Goal: Register for event/course

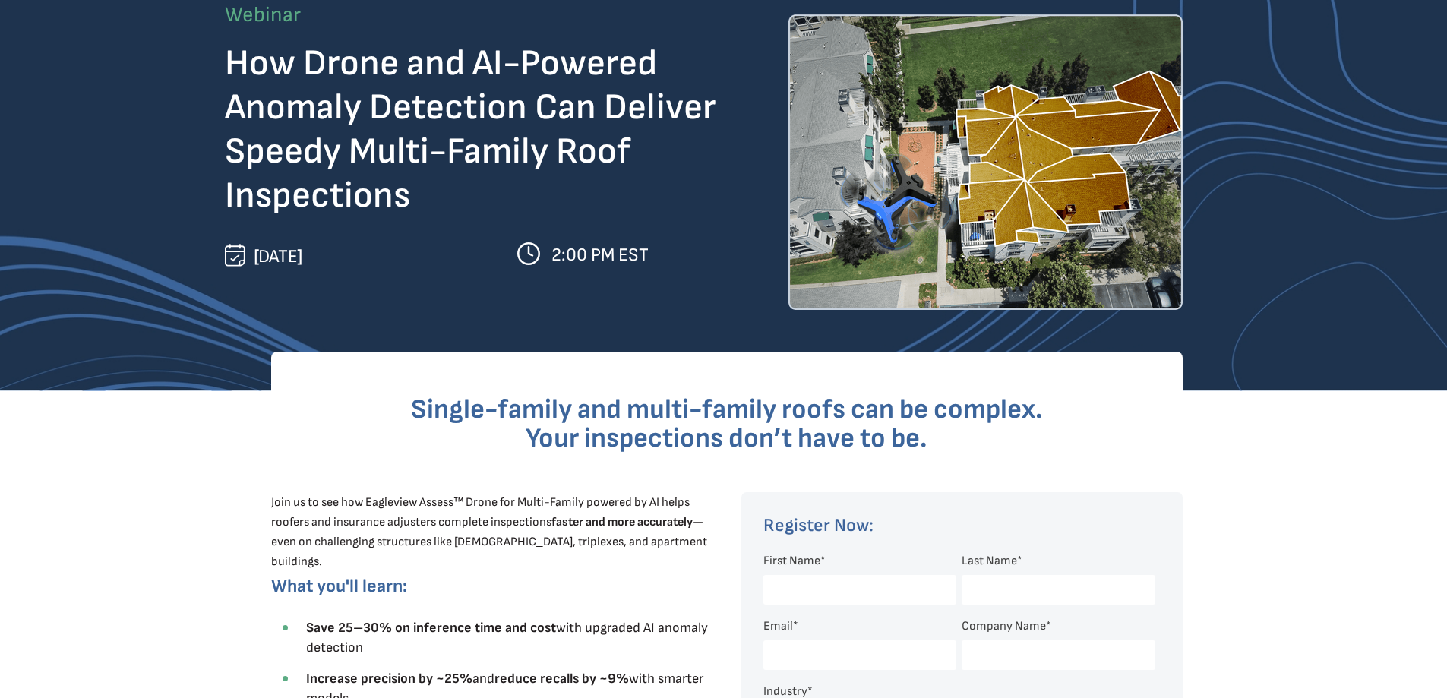
scroll to position [228, 0]
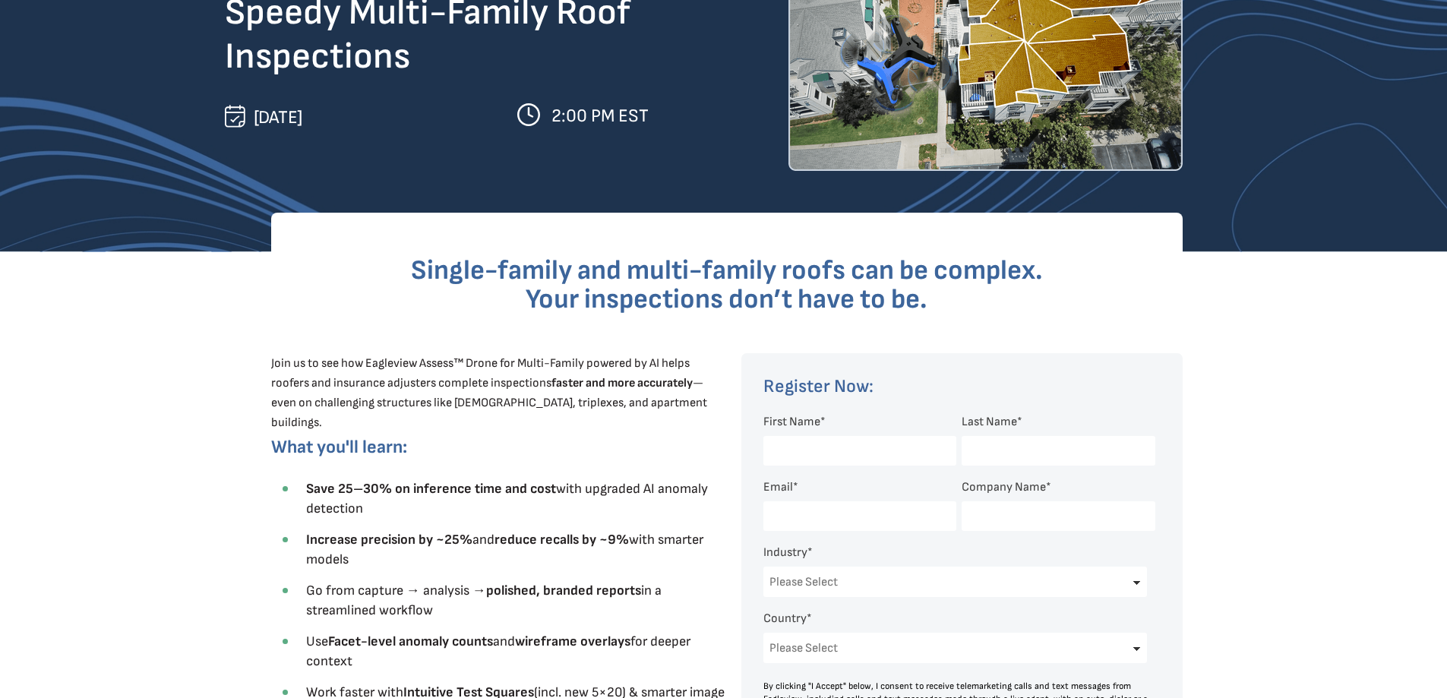
click at [302, 122] on span "[DATE]" at bounding box center [278, 117] width 49 height 22
click at [536, 113] on img at bounding box center [528, 114] width 23 height 23
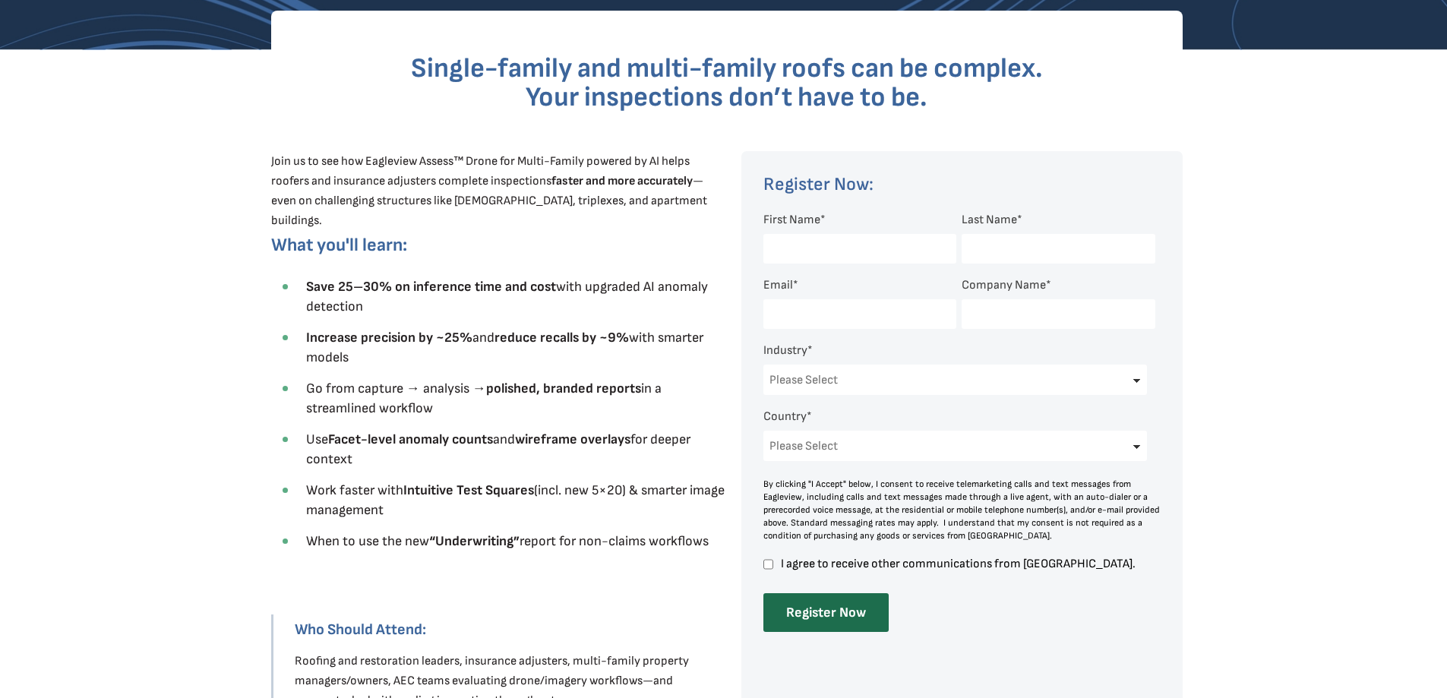
scroll to position [456, 0]
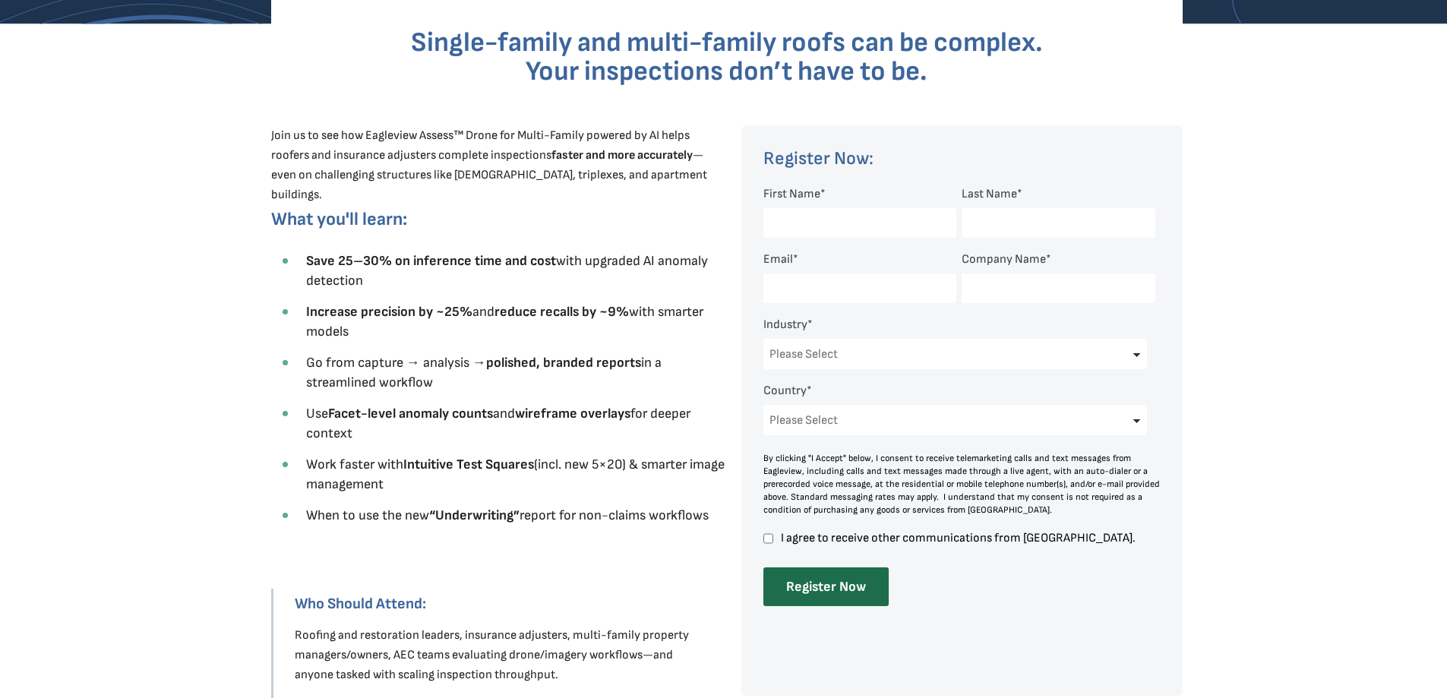
click at [902, 223] on input "First Name *" at bounding box center [859, 223] width 193 height 30
type input "[PERSON_NAME]"
type input "[PERSON_NAME][EMAIL_ADDRESS][DOMAIN_NAME]"
type input "[PERSON_NAME] Contracting"
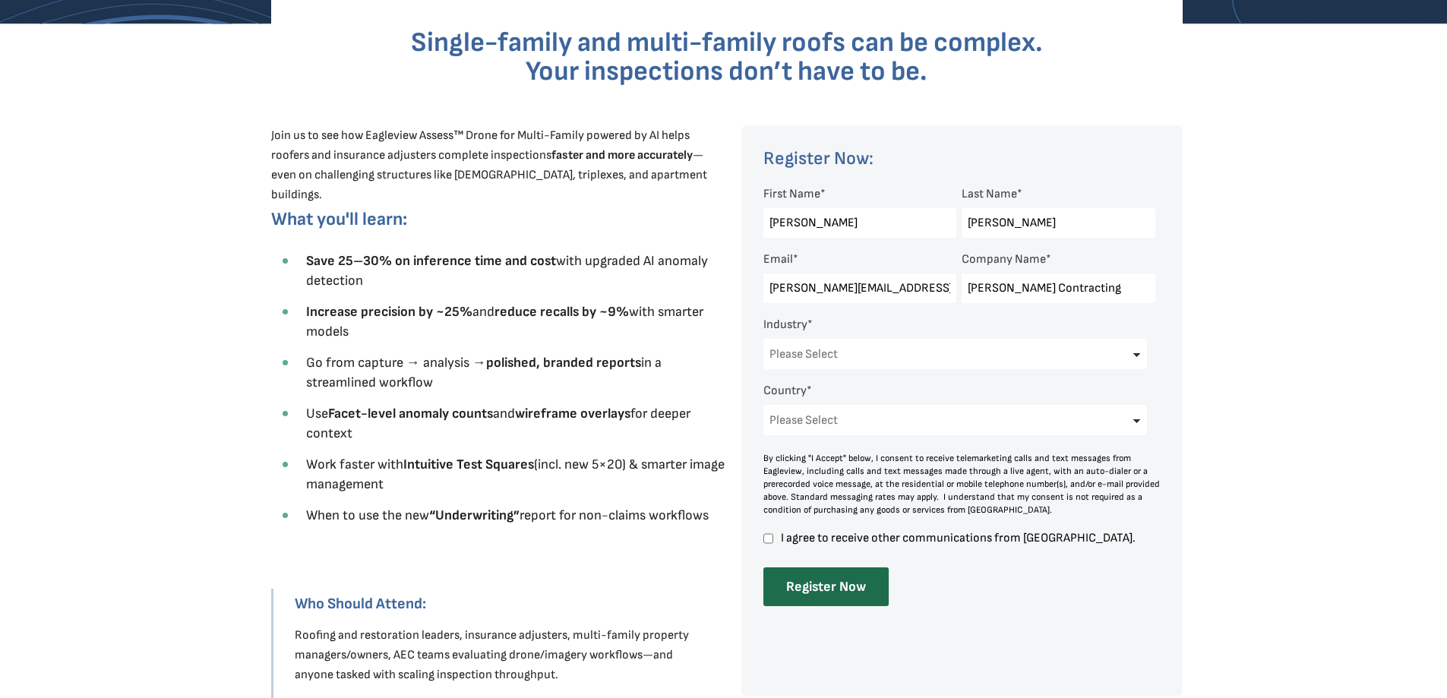
select select "[GEOGRAPHIC_DATA]"
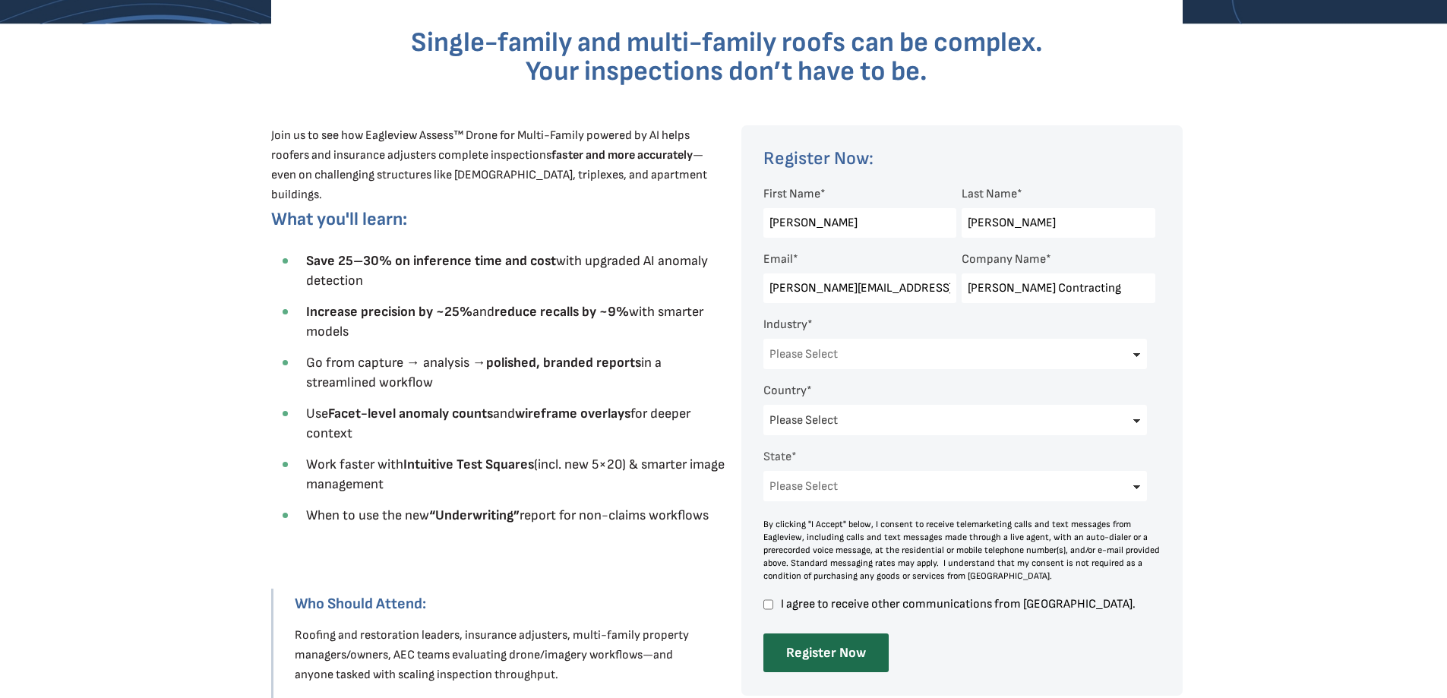
select select "[US_STATE]"
click at [952, 358] on select "Please Select Architects & Engineering Construction Electric/Gas Utilities Gove…" at bounding box center [955, 354] width 384 height 30
select select "Construction"
click at [763, 339] on select "Please Select Architects & Engineering Construction Electric/Gas Utilities Gove…" at bounding box center [955, 354] width 384 height 30
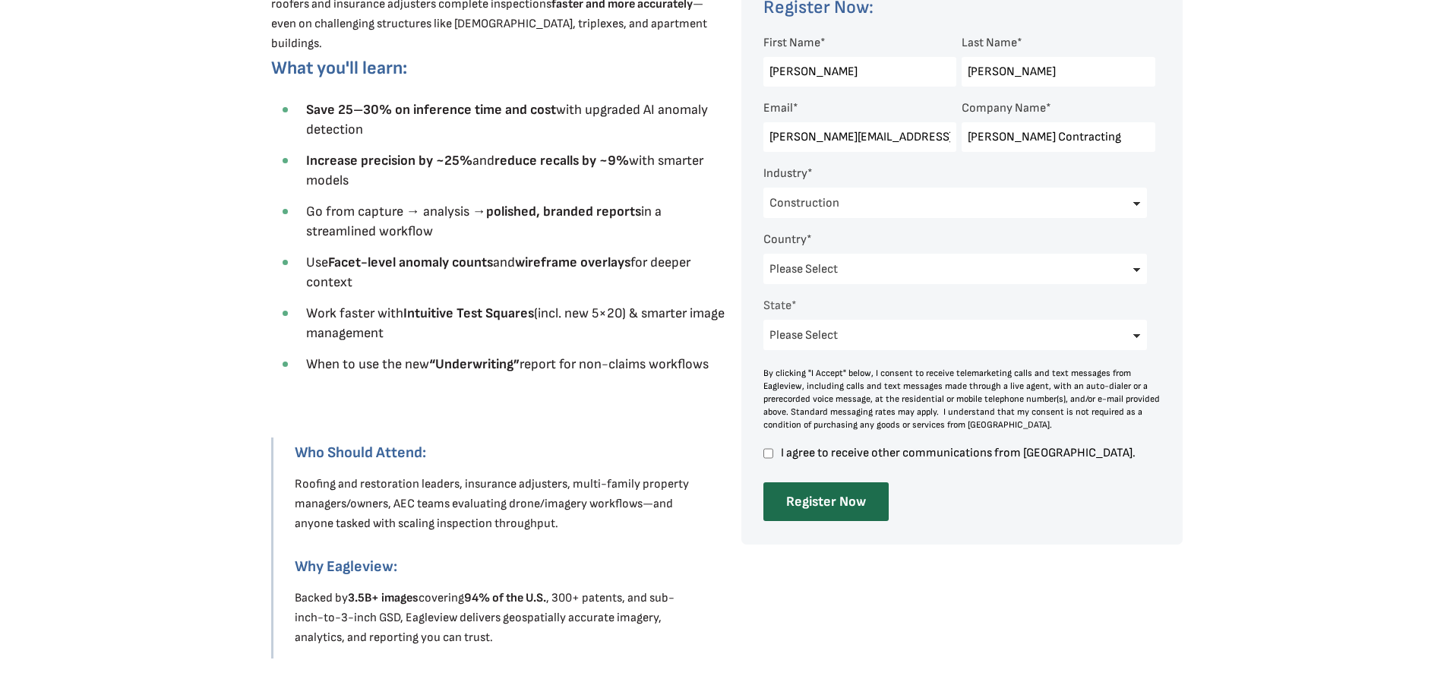
scroll to position [608, 0]
click at [855, 500] on input "Register Now" at bounding box center [825, 500] width 125 height 39
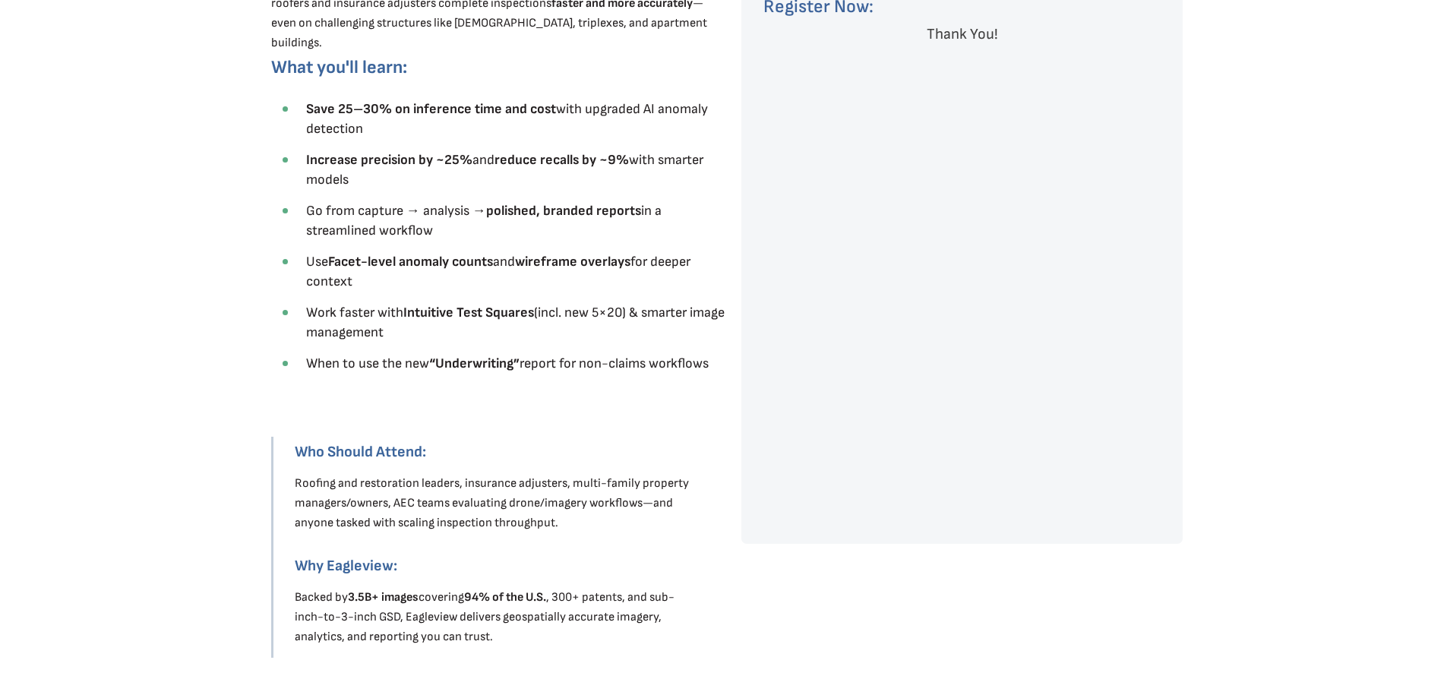
scroll to position [152, 0]
